Goal: Find specific page/section

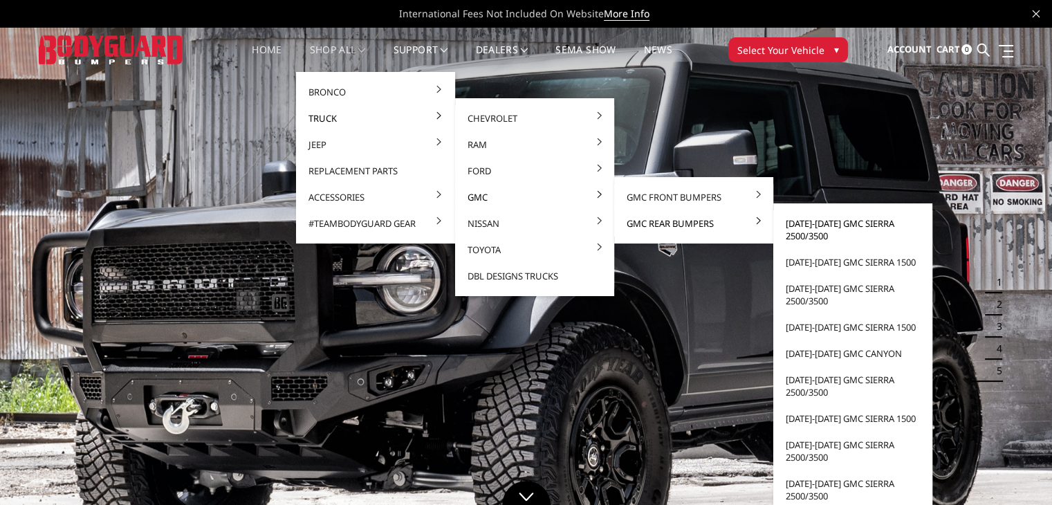
click at [804, 225] on link "[DATE]-[DATE] GMC Sierra 2500/3500" at bounding box center [853, 229] width 148 height 39
